Goal: Task Accomplishment & Management: Use online tool/utility

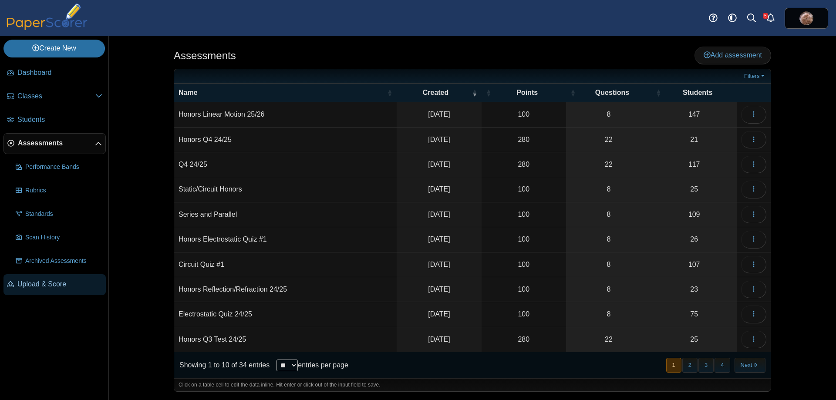
click at [58, 282] on span "Upload & Score" at bounding box center [59, 284] width 85 height 10
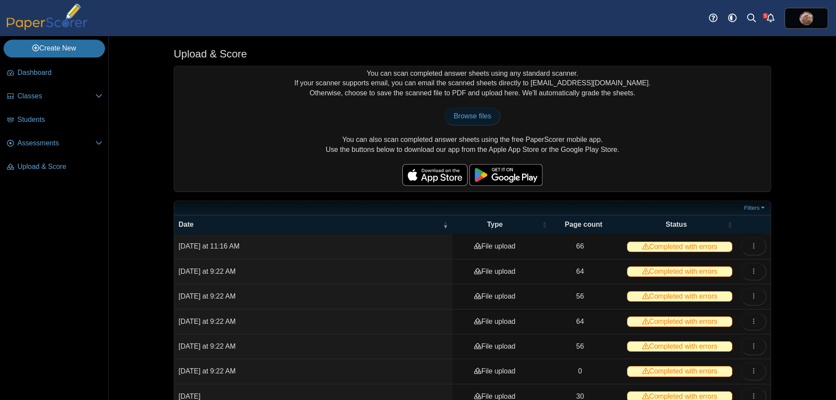
click at [480, 116] on span "Browse files" at bounding box center [471, 115] width 37 height 7
type input "**********"
click at [51, 146] on span "Assessments" at bounding box center [56, 143] width 78 height 10
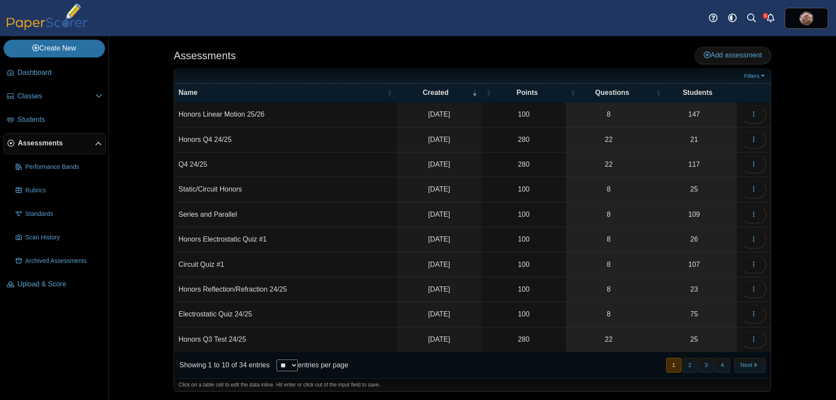
click at [235, 112] on td "Honors Linear Motion 25/26" at bounding box center [285, 114] width 222 height 25
click at [450, 114] on time "[DATE]" at bounding box center [439, 114] width 22 height 7
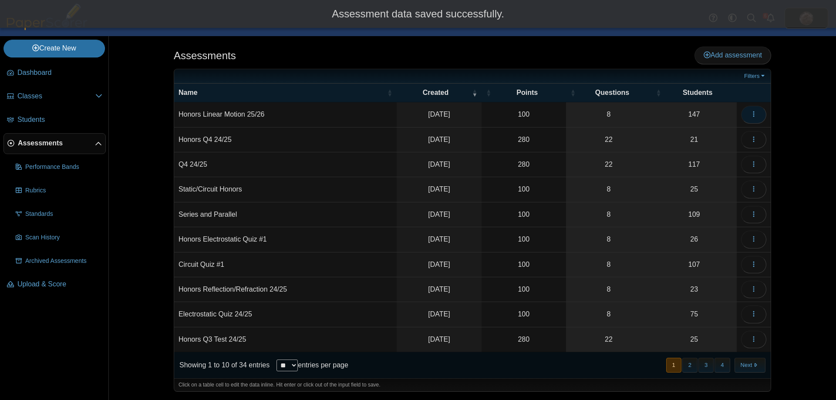
click at [753, 115] on icon "button" at bounding box center [753, 114] width 7 height 7
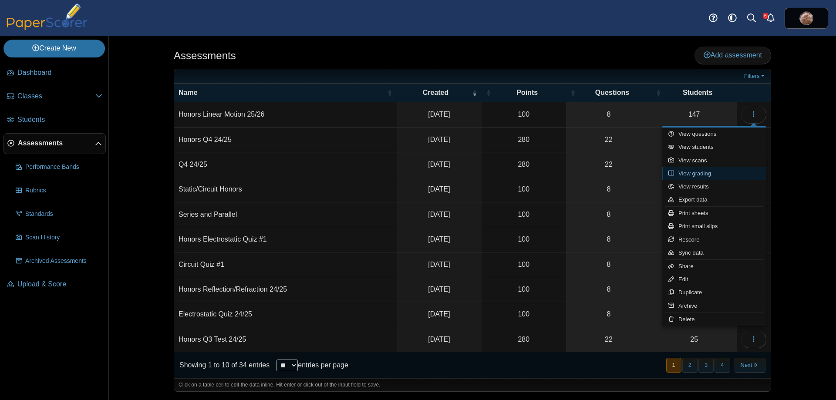
click at [700, 173] on link "View grading" at bounding box center [713, 173] width 104 height 13
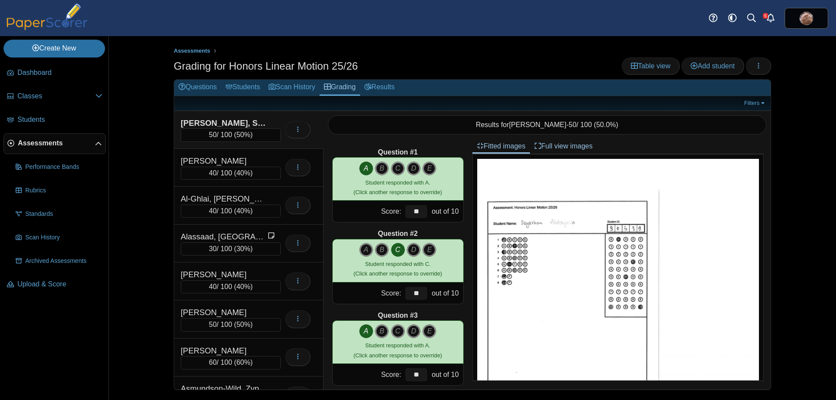
click at [138, 104] on div "Assessments Grading for Honors Linear Motion 25/26 Table view Add student Loadi…" at bounding box center [472, 218] width 727 height 364
